Goal: Task Accomplishment & Management: Use online tool/utility

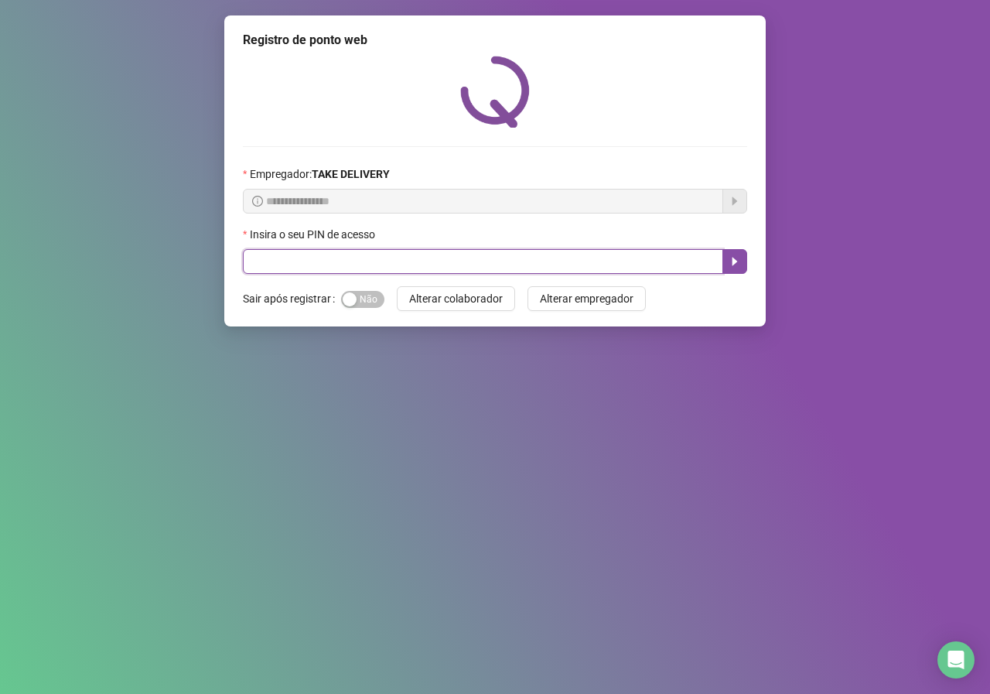
click at [265, 261] on input "text" at bounding box center [483, 261] width 480 height 25
type input "*****"
click at [739, 263] on icon "caret-right" at bounding box center [735, 261] width 12 height 12
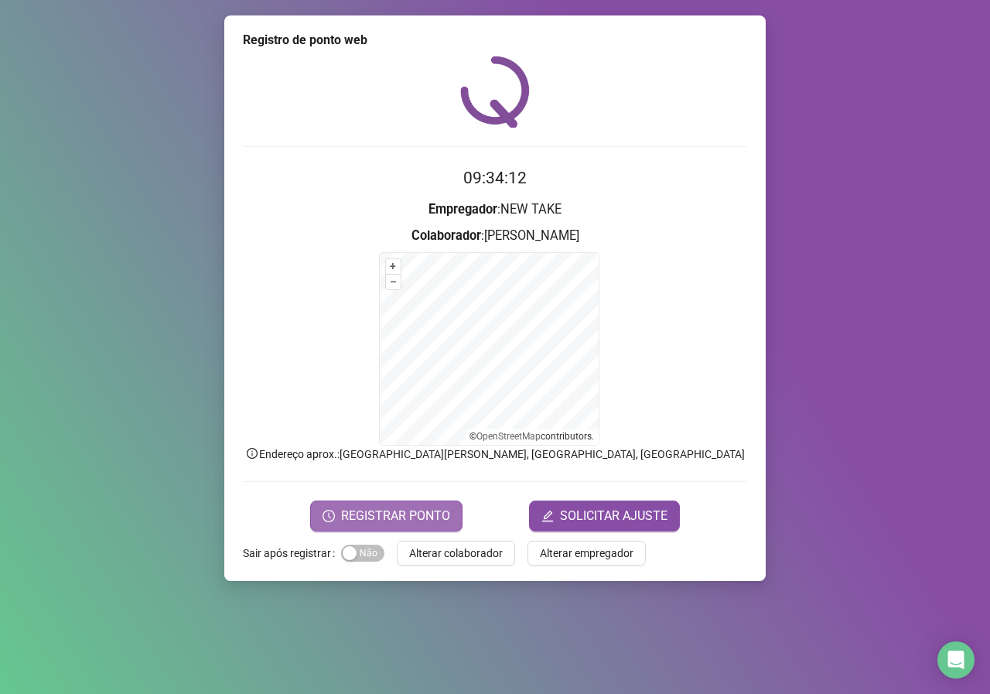
click at [386, 507] on span "REGISTRAR PONTO" at bounding box center [395, 516] width 109 height 19
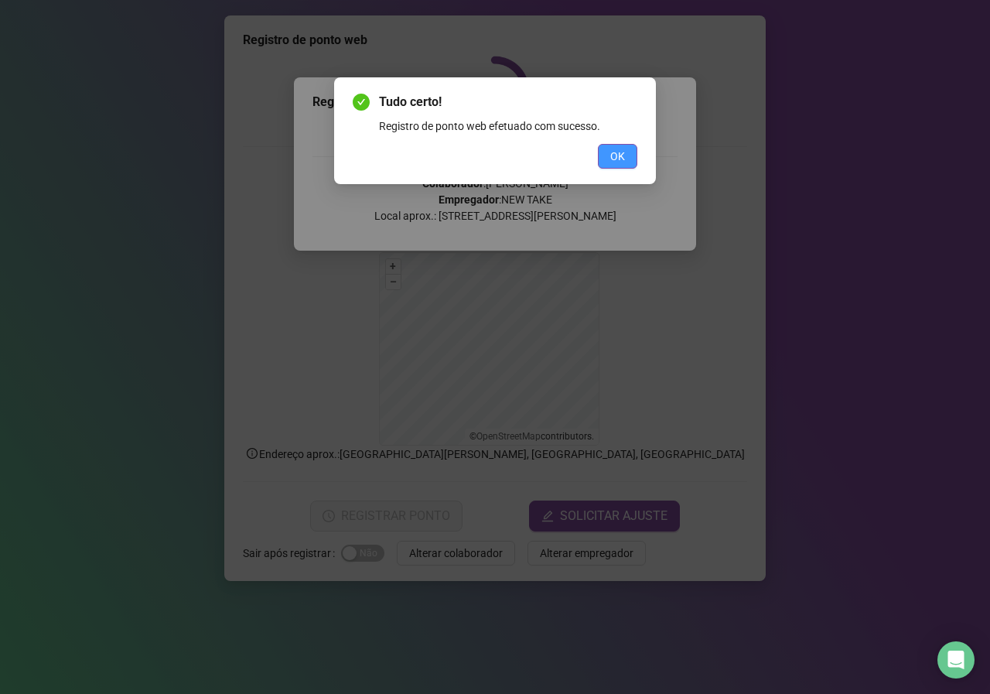
click at [616, 160] on span "OK" at bounding box center [617, 156] width 15 height 17
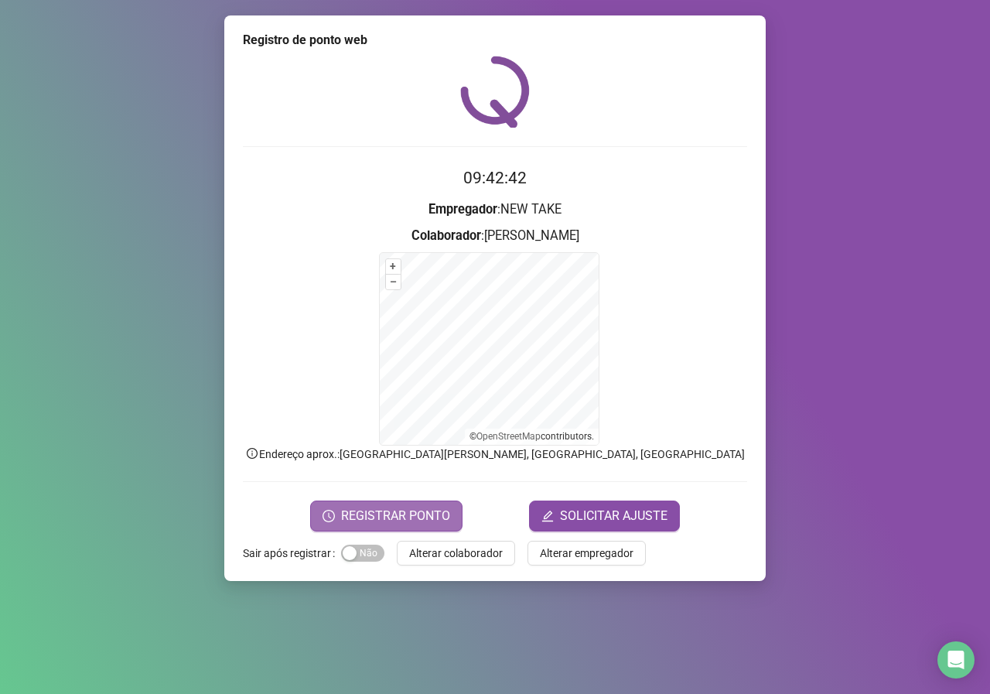
click at [407, 522] on span "REGISTRAR PONTO" at bounding box center [395, 516] width 109 height 19
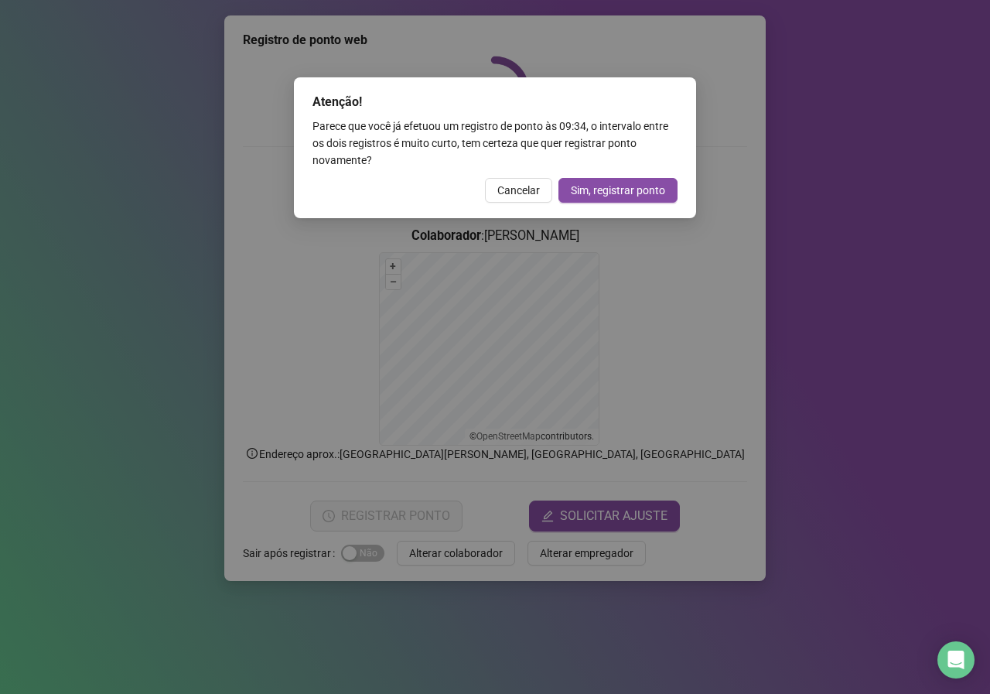
click at [620, 195] on span "Sim, registrar ponto" at bounding box center [618, 190] width 94 height 17
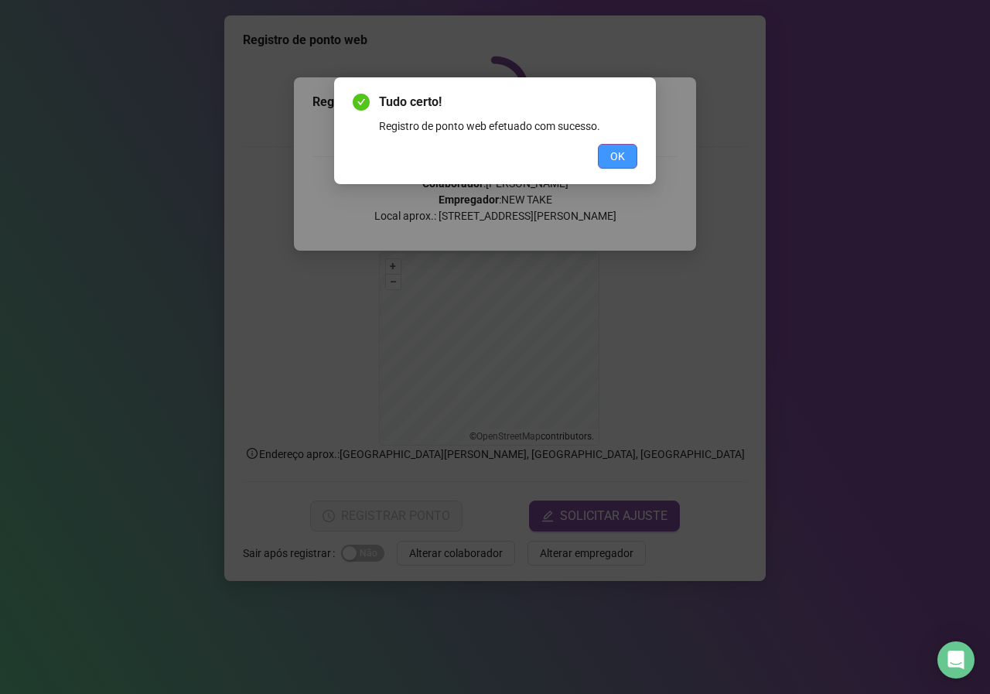
click at [628, 159] on button "OK" at bounding box center [617, 156] width 39 height 25
